Goal: Use online tool/utility: Use online tool/utility

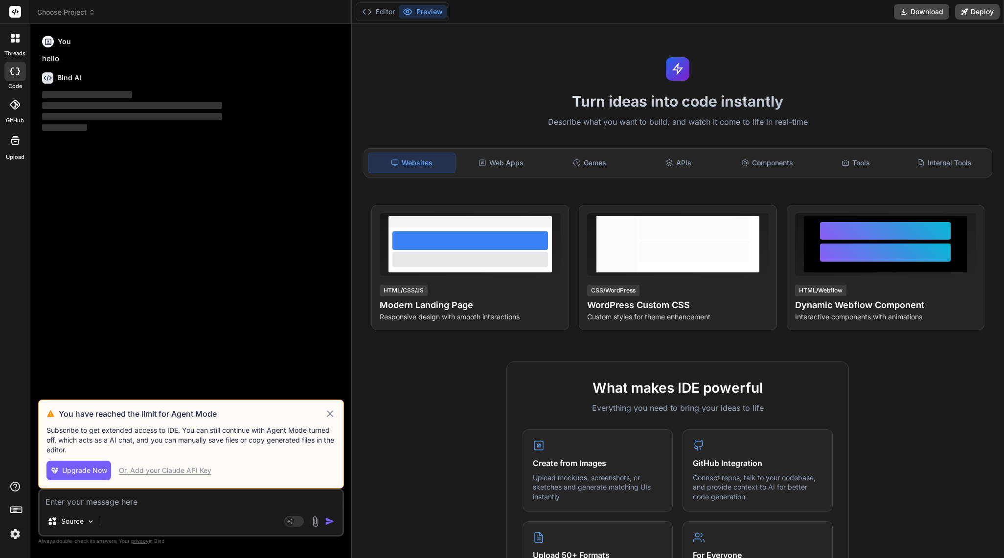
click at [334, 409] on icon at bounding box center [329, 414] width 11 height 12
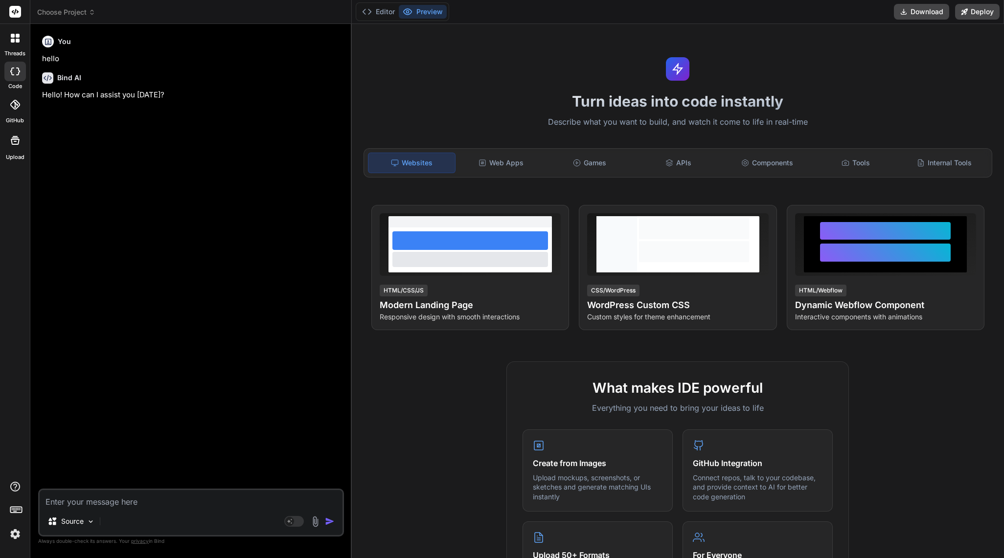
type textarea "x"
click at [13, 528] on img at bounding box center [15, 534] width 17 height 17
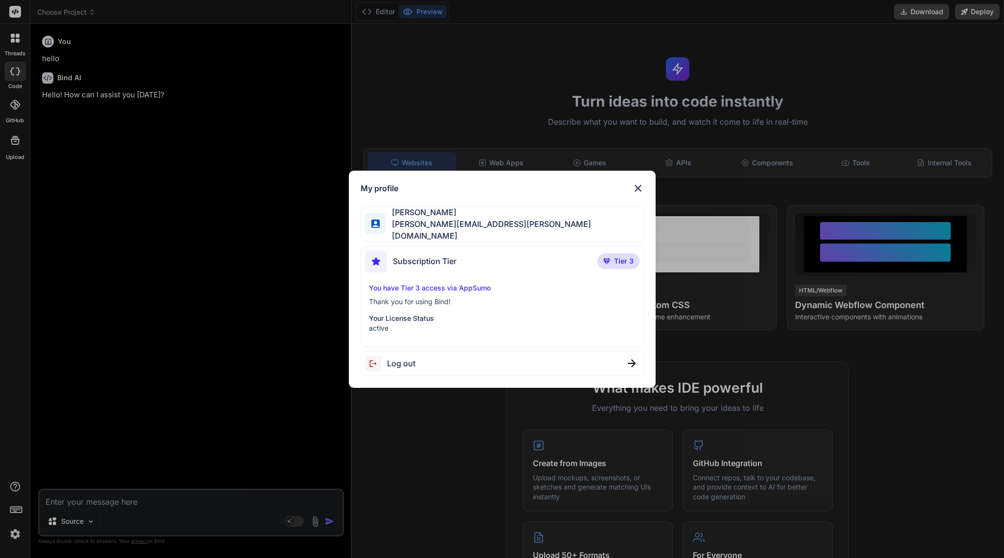
click at [13, 528] on div "My profile Landon Hairston [EMAIL_ADDRESS][PERSON_NAME][DOMAIN_NAME] Subscripti…" at bounding box center [502, 279] width 1004 height 558
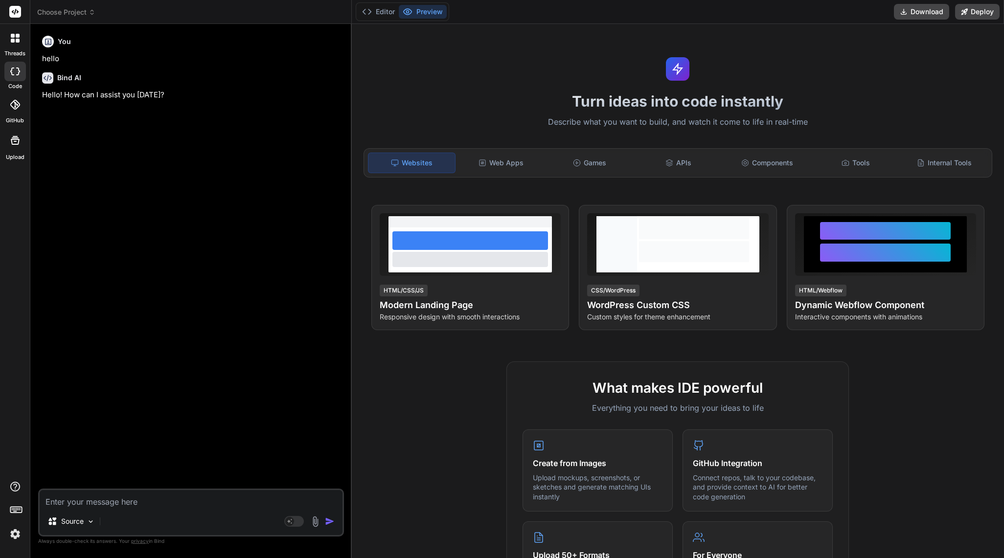
click at [13, 528] on img at bounding box center [15, 534] width 17 height 17
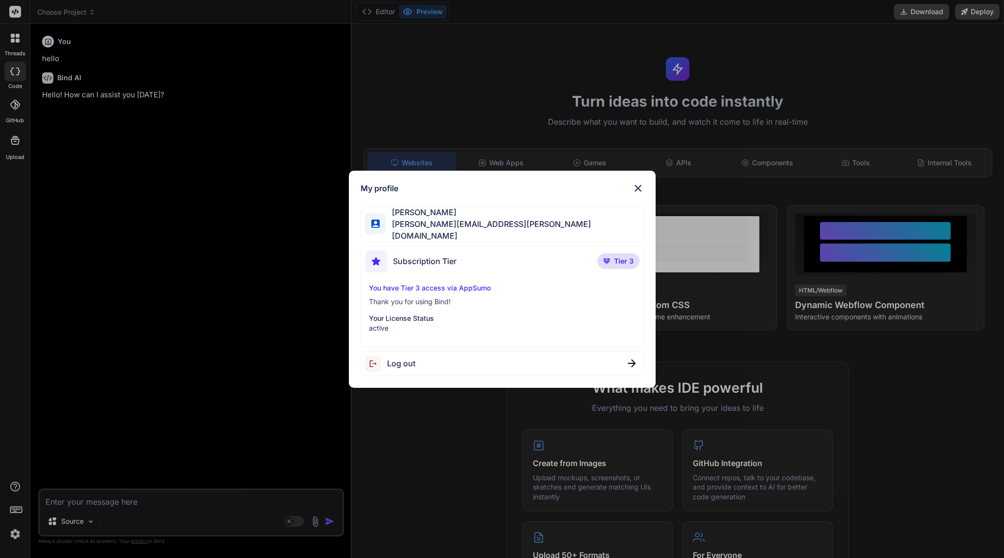
click at [13, 528] on div "My profile Landon Hairston [EMAIL_ADDRESS][PERSON_NAME][DOMAIN_NAME] Subscripti…" at bounding box center [502, 279] width 1004 height 558
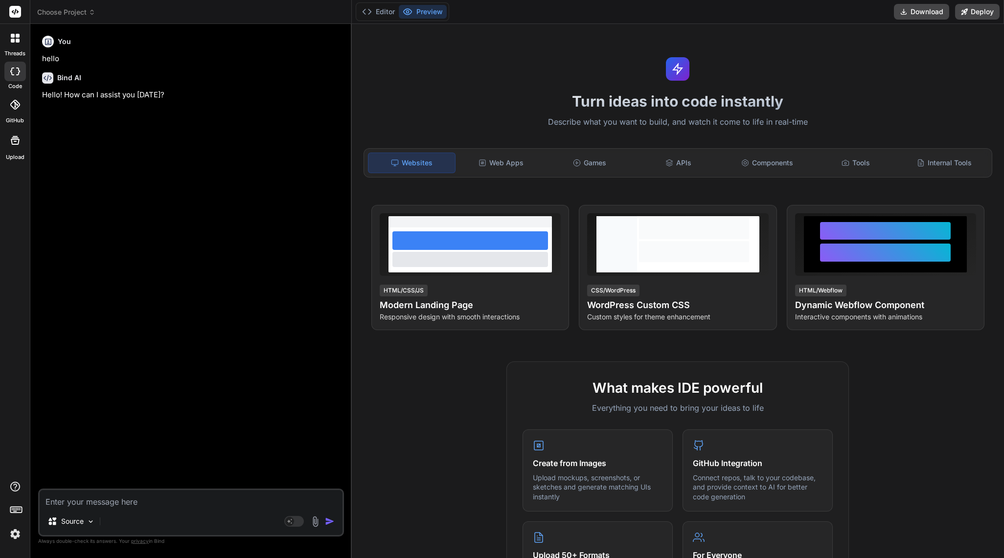
click at [162, 499] on textarea at bounding box center [191, 499] width 303 height 18
paste textarea "interface Article { id: number; article_id: string; title: string; url?: string…"
type textarea "interface Article { id: number; article_id: string; title: string; url?: string…"
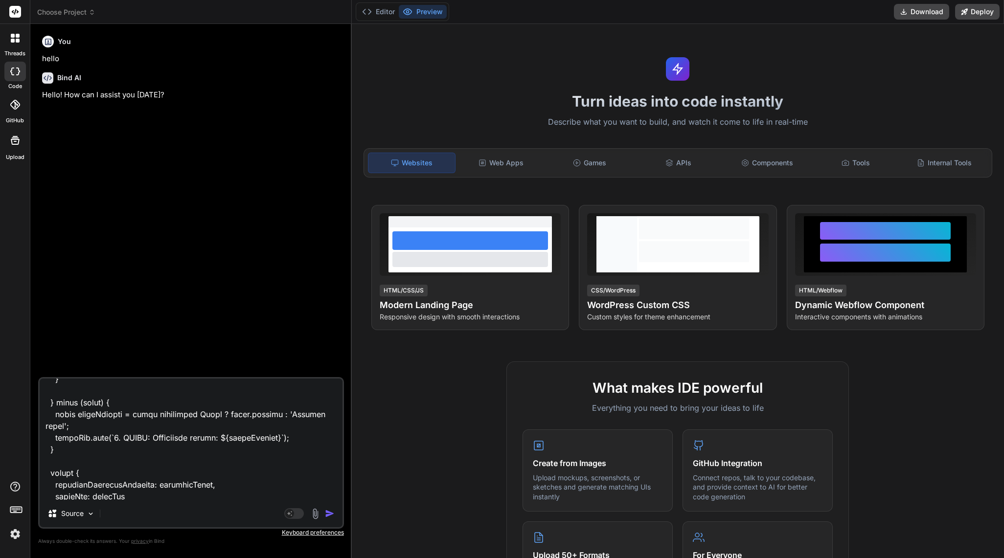
scroll to position [2112, 0]
type textarea "x"
type textarea "interface Article { id: number; article_id: string; title: string; url?: string…"
type textarea "x"
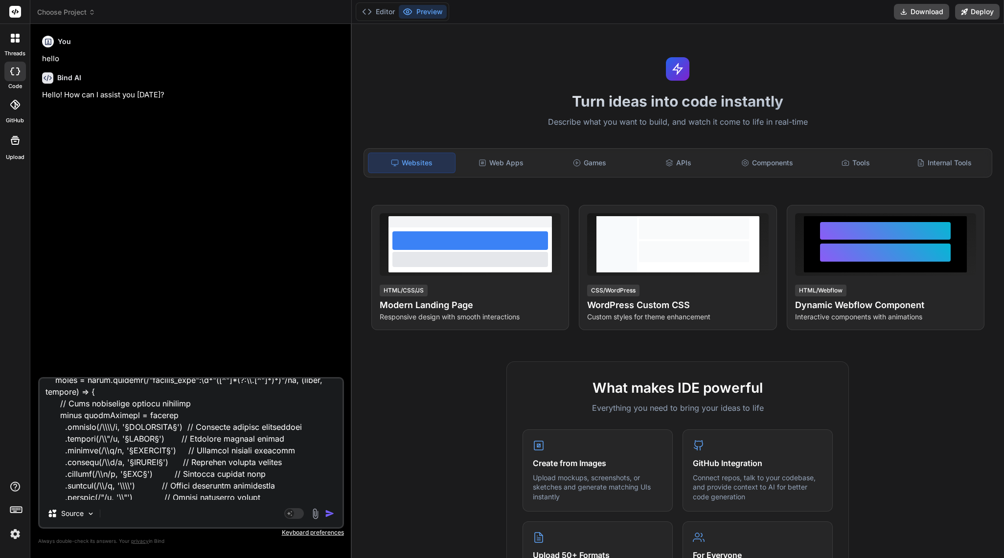
scroll to position [0, 0]
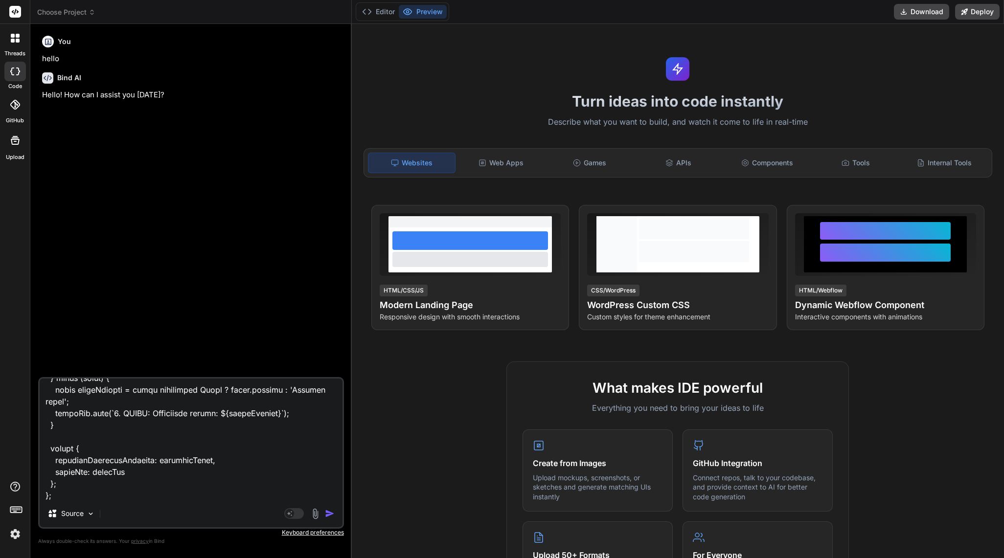
paste textarea "{ "loremipsUmdolorsItametco": "```adip\e{\s \"doeiusmoDtemporiNcididun\": [\u {…"
type textarea "interface Article { id: number; article_id: string; title: string; url?: string…"
type textarea "x"
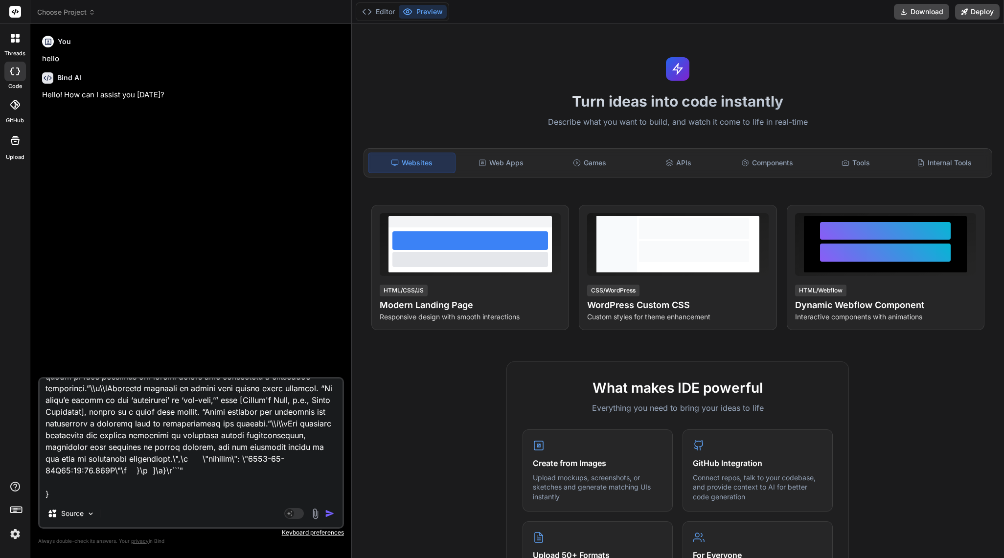
type textarea "interface Article { id: number; article_id: string; title: string; url?: string…"
type textarea "x"
paste textarea "{ "globallyRelevantArticles": [], "debugLog": [ "1. Received input. Type: strin…"
type textarea "interface Article { id: number; article_id: string; title: string; url?: string…"
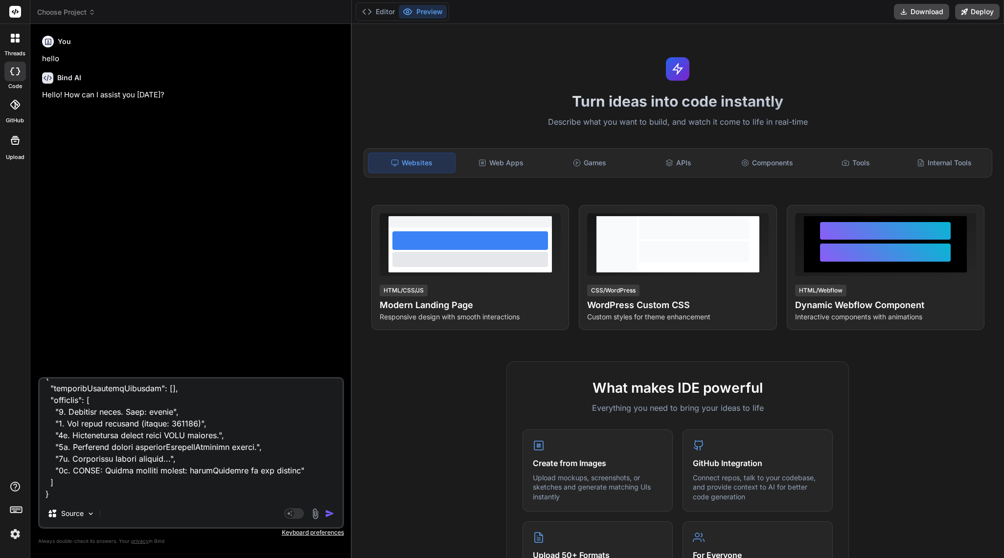
type textarea "x"
type textarea "interface Article { id: number; article_id: string; title: string; url?: string…"
click at [330, 515] on img "button" at bounding box center [330, 514] width 10 height 10
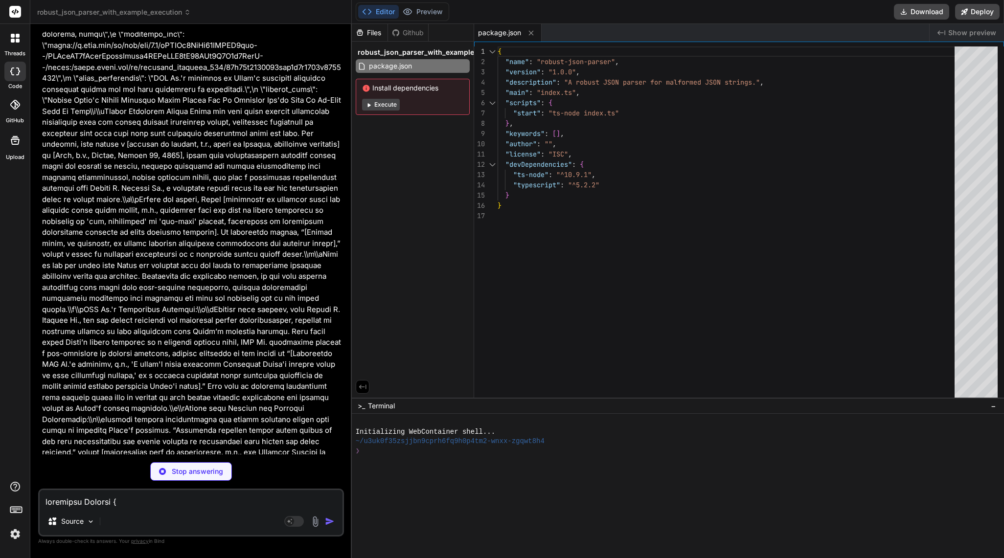
scroll to position [16836, 0]
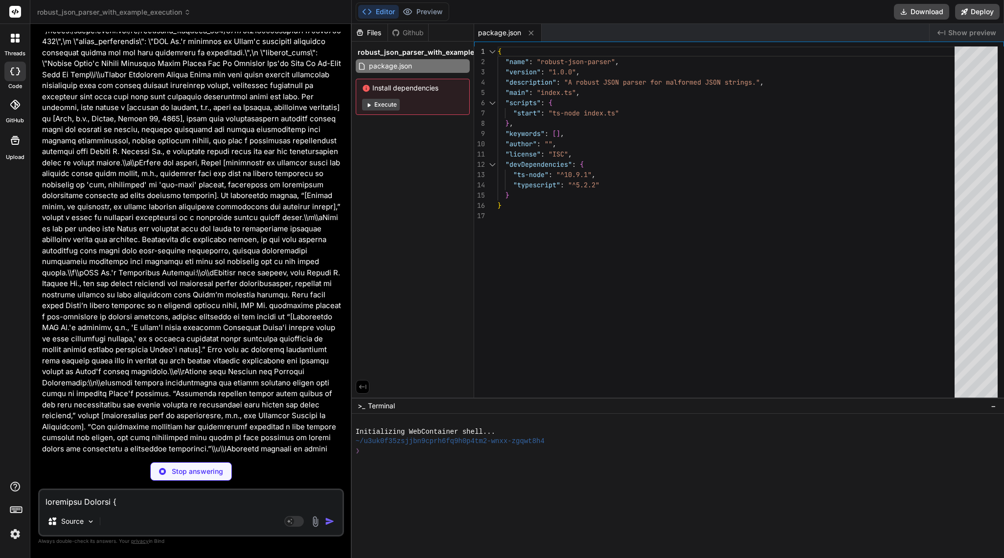
type textarea "x"
type textarea "console.log(JSON.stringify(output, null, 2)); })();"
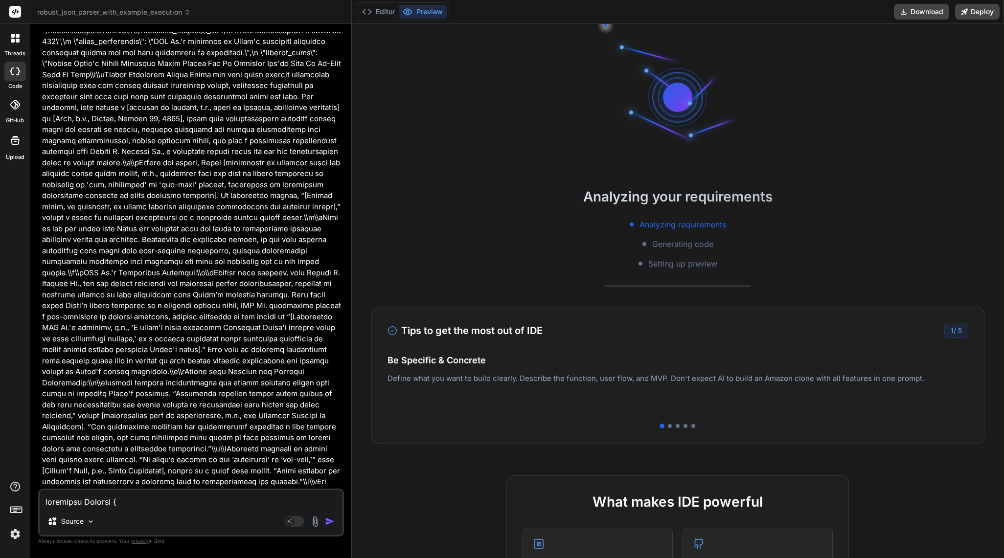
type textarea "x"
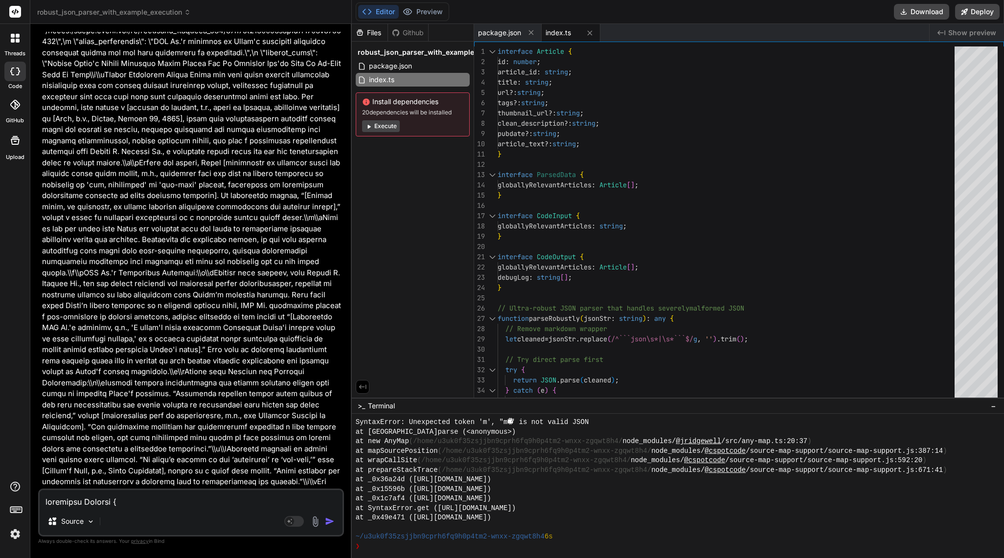
scroll to position [257, 0]
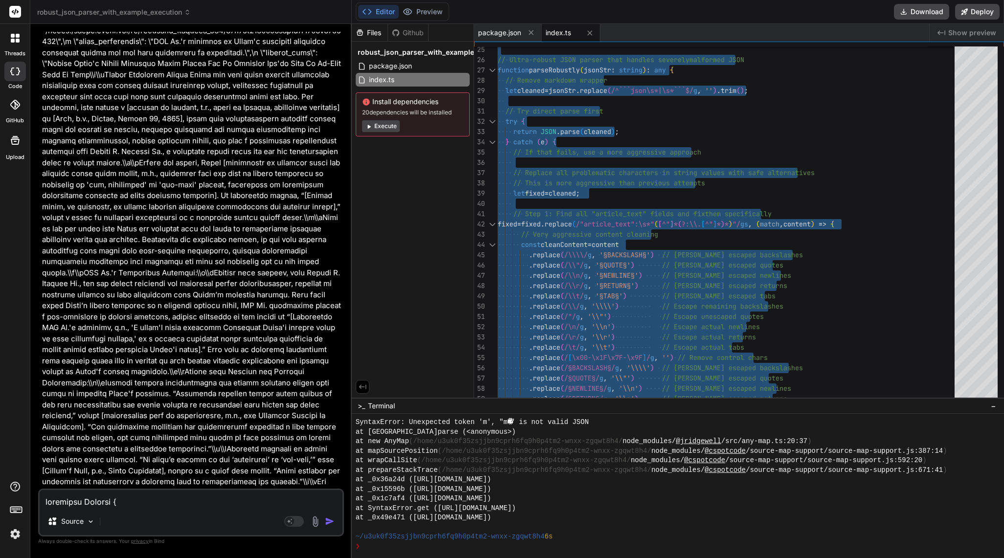
type textarea "console.log(JSON.stringify(output, null, 2)); })();"
